Goal: Information Seeking & Learning: Learn about a topic

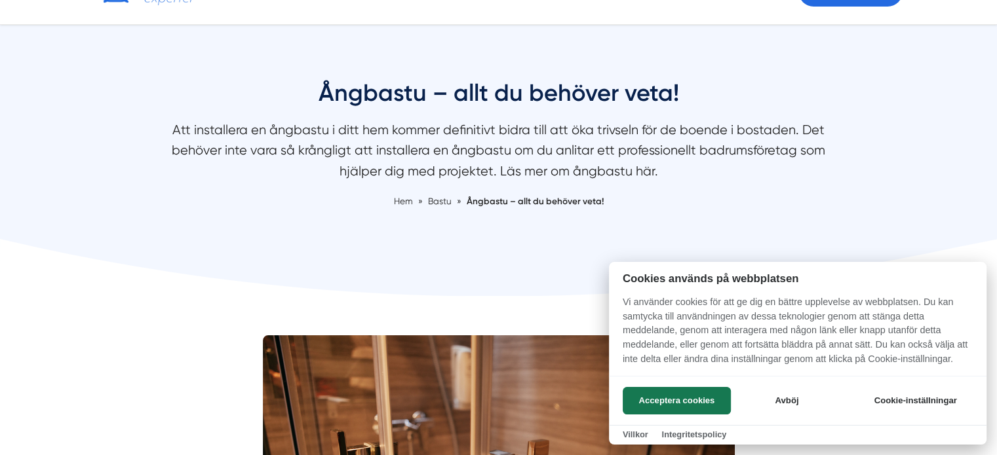
scroll to position [86, 0]
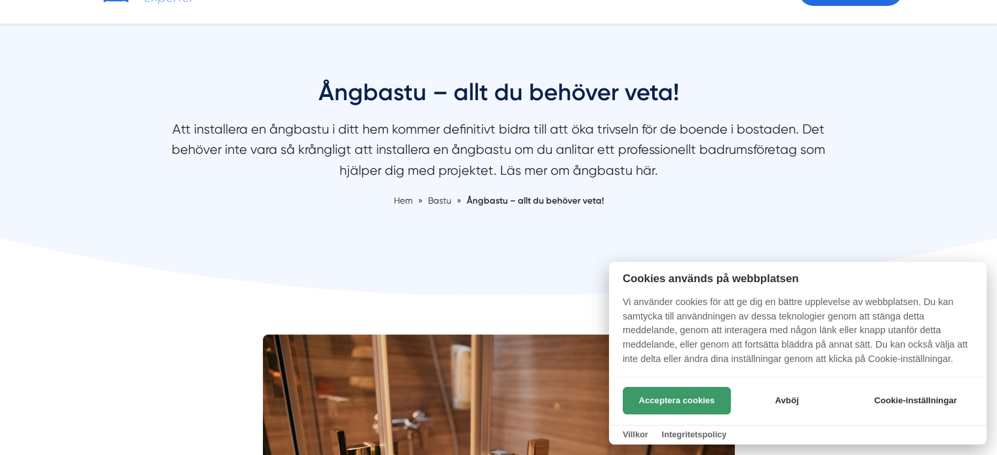
click at [676, 390] on button "Acceptera cookies" at bounding box center [677, 401] width 108 height 28
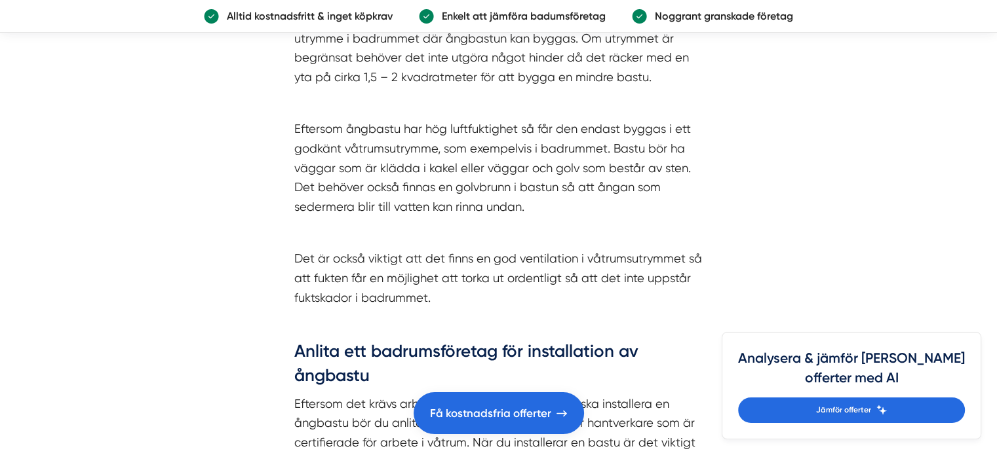
scroll to position [1944, 0]
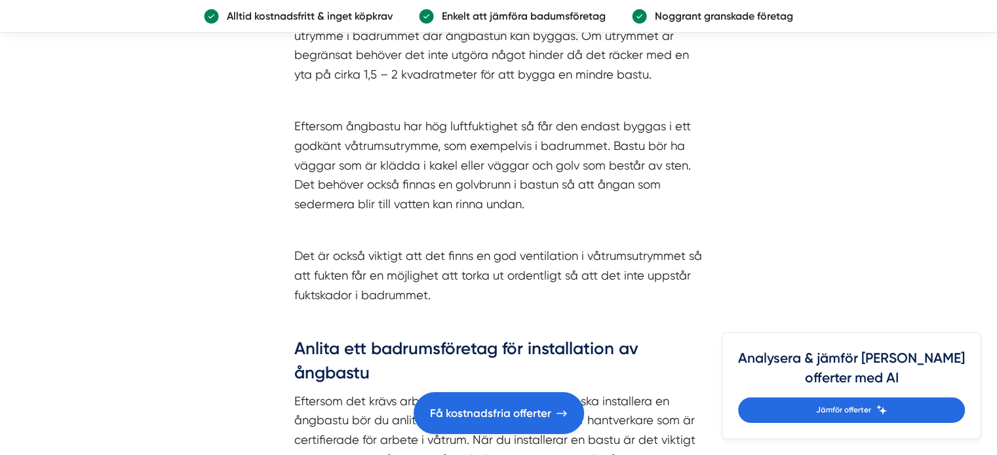
click at [674, 381] on h3 "Anlita ett badrumsföretag för installation av ångbastu" at bounding box center [498, 364] width 409 height 54
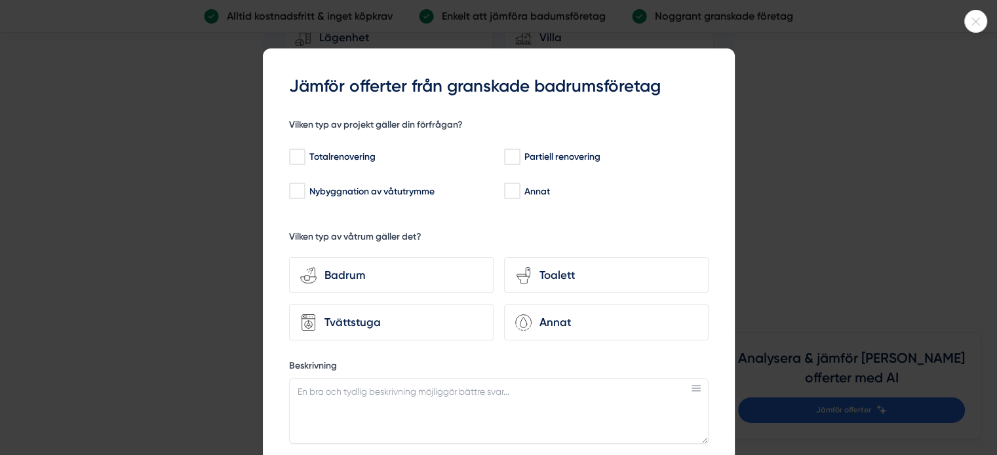
scroll to position [3514, 0]
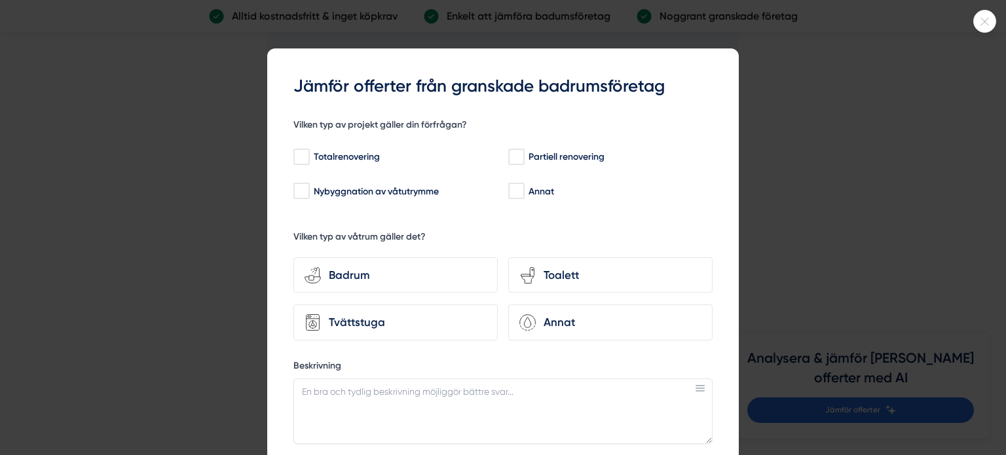
click at [986, 24] on icon at bounding box center [985, 22] width 22 height 8
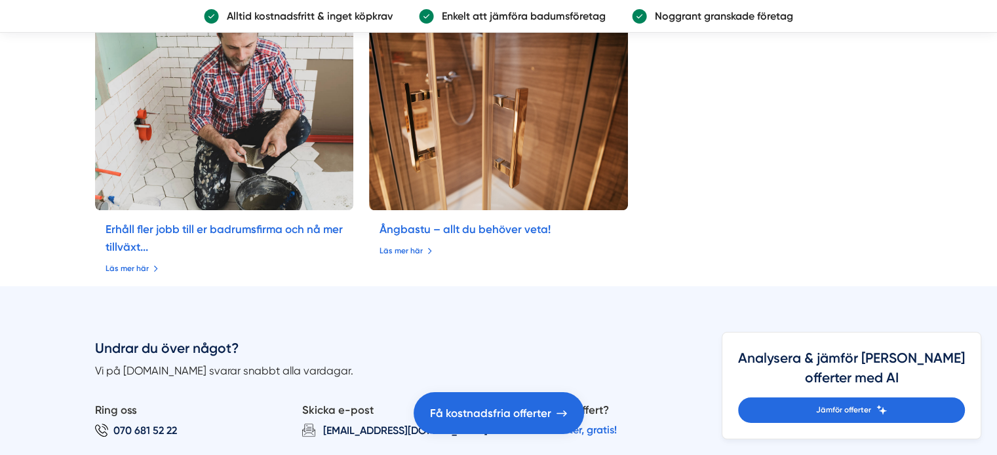
scroll to position [5895, 0]
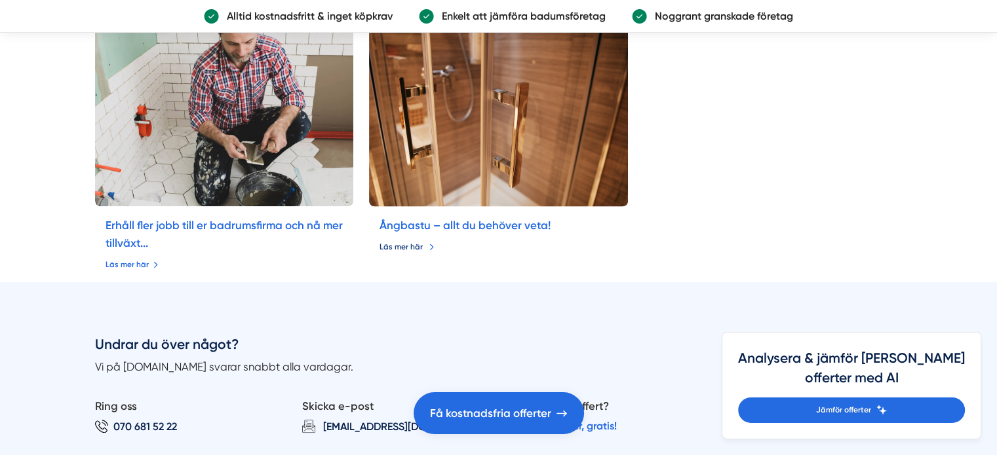
click at [414, 241] on link "Läs mer här" at bounding box center [406, 247] width 55 height 12
